Goal: Task Accomplishment & Management: Manage account settings

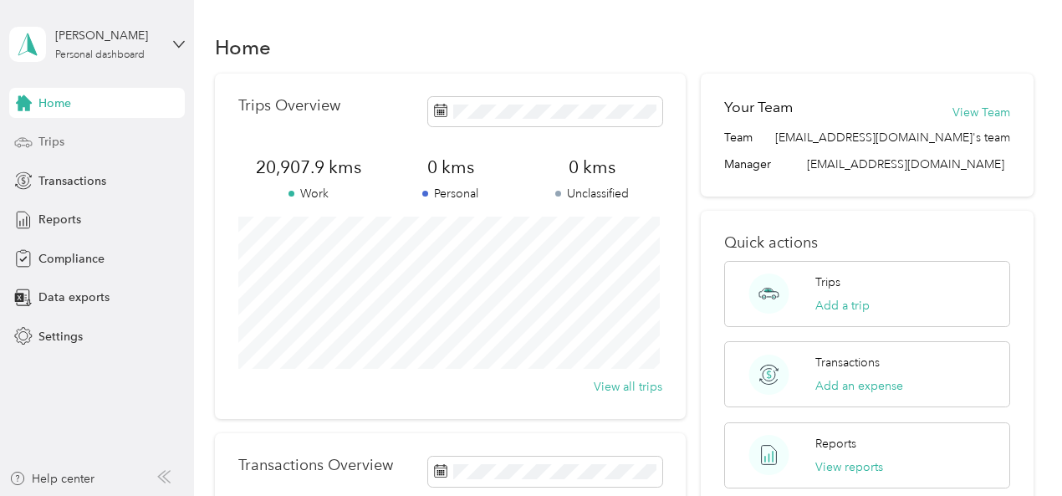
click at [52, 135] on span "Trips" at bounding box center [51, 142] width 26 height 18
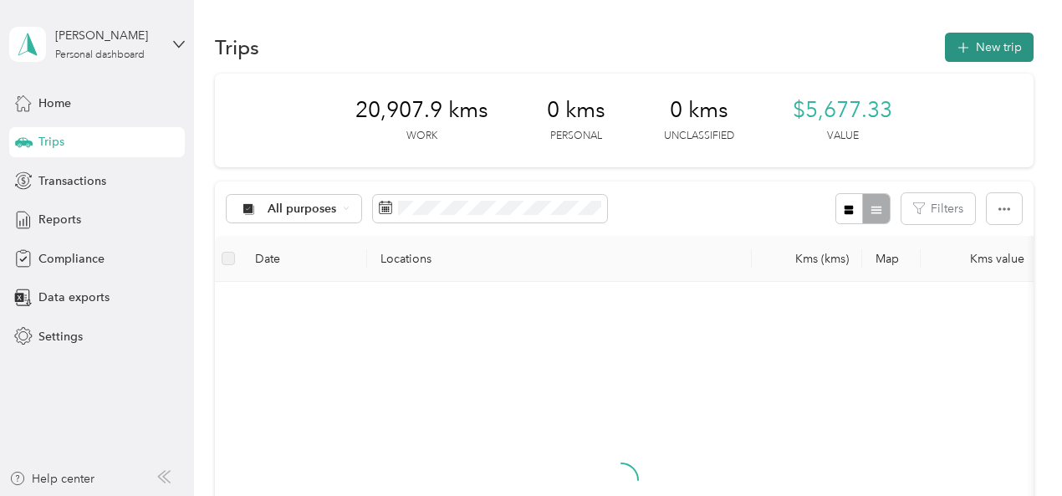
click at [953, 46] on icon "button" at bounding box center [962, 47] width 19 height 19
